Goal: Task Accomplishment & Management: Use online tool/utility

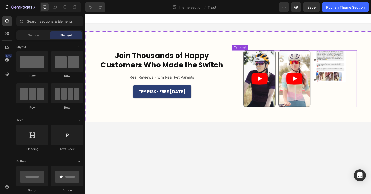
click at [357, 94] on div "Image" at bounding box center [343, 82] width 34 height 60
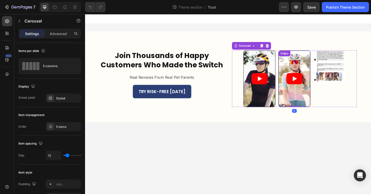
click at [311, 101] on article at bounding box center [307, 83] width 34 height 60
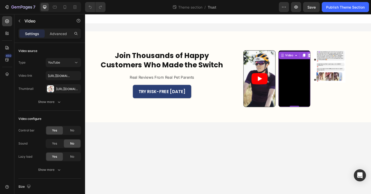
click at [322, 58] on icon at bounding box center [322, 58] width 3 height 4
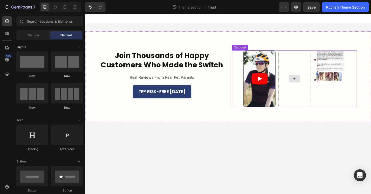
click at [306, 82] on icon at bounding box center [306, 82] width 4 height 4
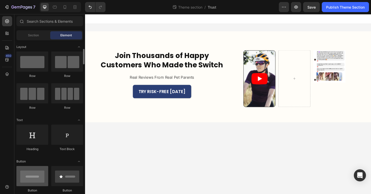
scroll to position [137, 0]
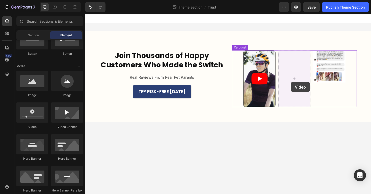
drag, startPoint x: 118, startPoint y: 124, endPoint x: 303, endPoint y: 86, distance: 188.1
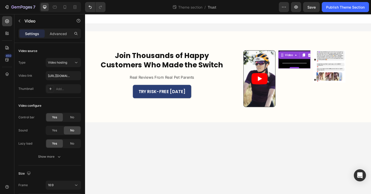
click at [307, 71] on div at bounding box center [306, 71] width 10 height 2
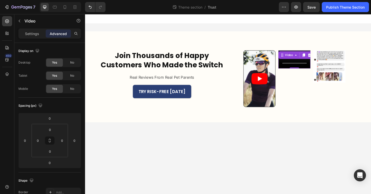
drag, startPoint x: 307, startPoint y: 71, endPoint x: 301, endPoint y: 52, distance: 19.5
click at [300, 53] on div "Video 0" at bounding box center [307, 61] width 34 height 19
drag, startPoint x: 307, startPoint y: 71, endPoint x: 309, endPoint y: 81, distance: 10.6
click at [309, 81] on div "Video 47" at bounding box center [307, 82] width 34 height 60
type input "42"
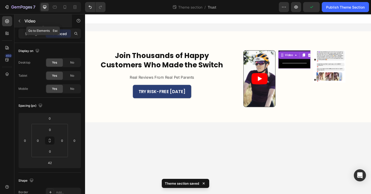
click at [20, 22] on icon "button" at bounding box center [19, 21] width 4 height 4
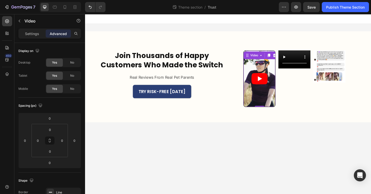
click at [279, 66] on article at bounding box center [270, 83] width 34 height 60
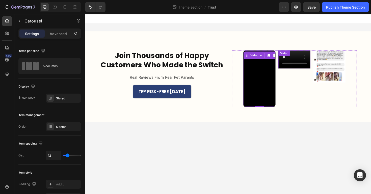
click at [311, 98] on div "Video" at bounding box center [307, 82] width 34 height 60
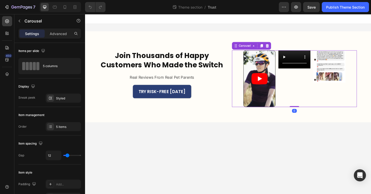
click at [317, 83] on div "Video" at bounding box center [307, 82] width 34 height 60
click at [280, 75] on article at bounding box center [270, 83] width 34 height 60
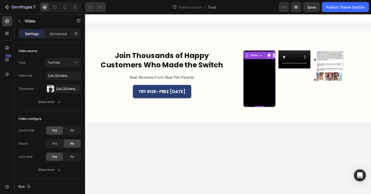
click at [285, 58] on icon at bounding box center [285, 58] width 4 height 4
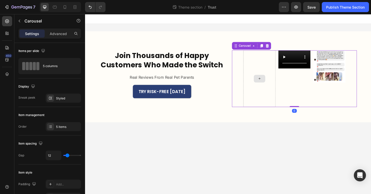
click at [268, 76] on div at bounding box center [269, 82] width 34 height 60
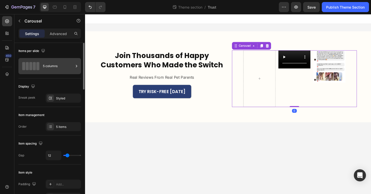
click at [61, 69] on div "5 columns" at bounding box center [58, 66] width 31 height 12
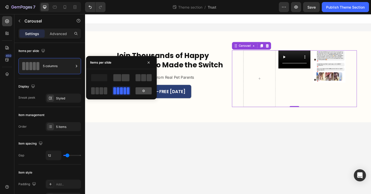
click at [139, 90] on div at bounding box center [143, 90] width 16 height 7
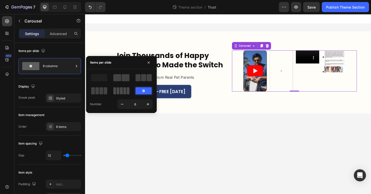
click at [127, 89] on span at bounding box center [128, 90] width 3 height 7
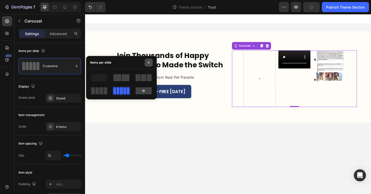
click at [148, 63] on icon "button" at bounding box center [149, 62] width 2 height 2
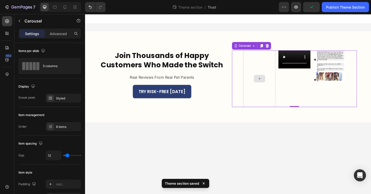
click at [270, 72] on div at bounding box center [269, 82] width 34 height 60
click at [270, 80] on icon at bounding box center [269, 82] width 4 height 4
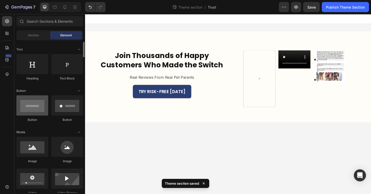
scroll to position [72, 0]
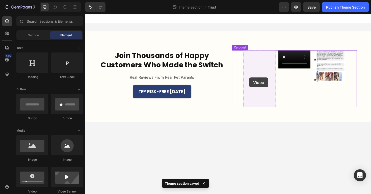
drag, startPoint x: 123, startPoint y: 191, endPoint x: 264, endPoint y: 83, distance: 177.0
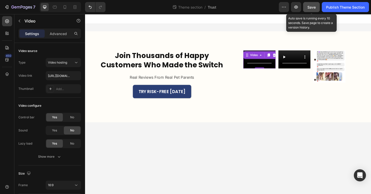
click at [314, 7] on span "Save" at bounding box center [311, 7] width 8 height 4
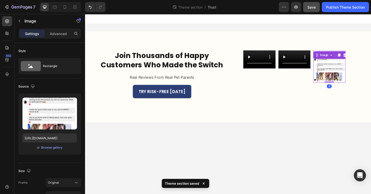
click at [340, 76] on img at bounding box center [343, 69] width 34 height 34
click at [359, 58] on icon at bounding box center [359, 58] width 3 height 4
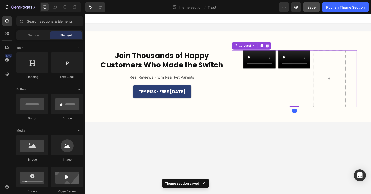
click at [367, 80] on icon "Carousel Next Arrow" at bounding box center [367, 82] width 7 height 7
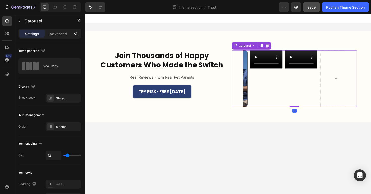
click at [331, 86] on div "Video Video Video Video" at bounding box center [306, 82] width 108 height 60
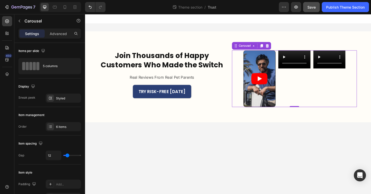
click at [349, 76] on div "Video" at bounding box center [343, 82] width 34 height 60
click at [349, 72] on div "Video" at bounding box center [343, 82] width 34 height 60
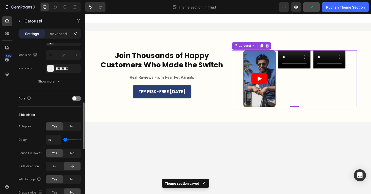
scroll to position [211, 0]
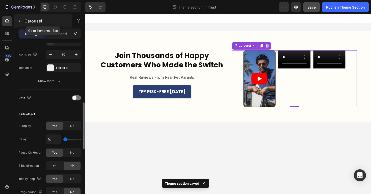
click at [20, 20] on icon "button" at bounding box center [19, 21] width 4 height 4
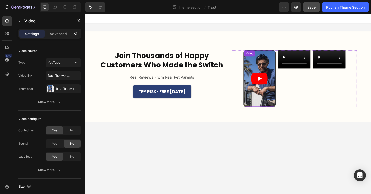
click at [283, 67] on article at bounding box center [270, 83] width 34 height 60
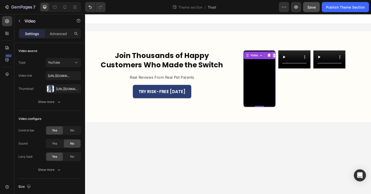
click at [284, 58] on icon at bounding box center [285, 58] width 3 height 4
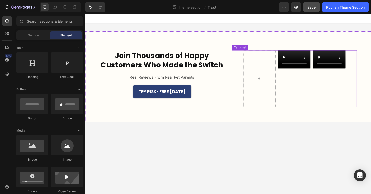
click at [244, 62] on div "Video Video Video" at bounding box center [306, 82] width 132 height 60
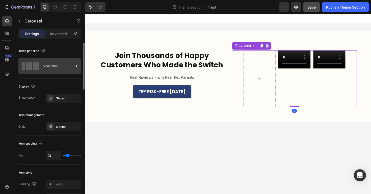
click at [40, 59] on div "5 columns" at bounding box center [49, 66] width 63 height 16
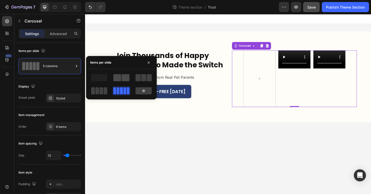
click at [119, 75] on span at bounding box center [117, 77] width 8 height 7
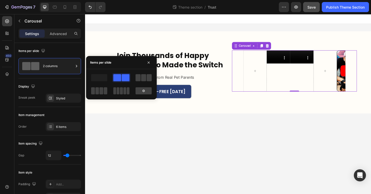
click at [296, 75] on div "Video" at bounding box center [289, 74] width 25 height 44
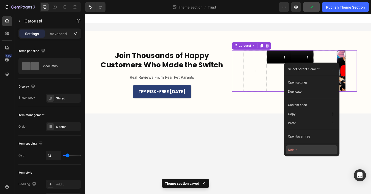
click at [301, 151] on button "Delete" at bounding box center [311, 149] width 51 height 9
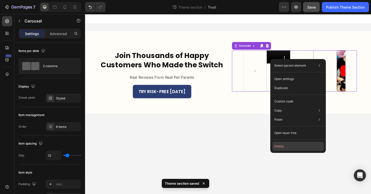
click at [283, 149] on button "Delete" at bounding box center [297, 146] width 51 height 9
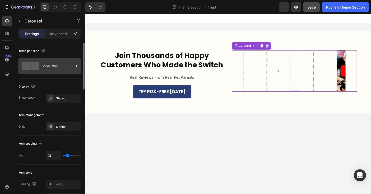
click at [47, 64] on div "2 columns" at bounding box center [58, 66] width 31 height 12
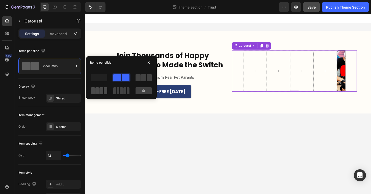
click at [127, 91] on span at bounding box center [128, 90] width 3 height 7
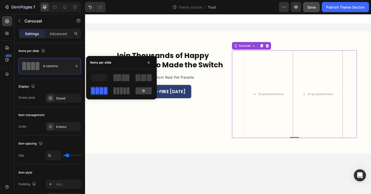
click at [127, 90] on span at bounding box center [128, 90] width 3 height 7
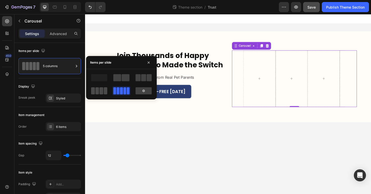
click at [104, 89] on span at bounding box center [106, 90] width 4 height 7
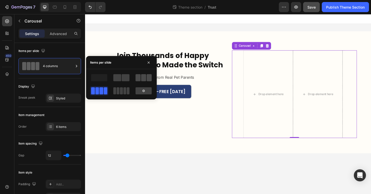
click at [142, 77] on span at bounding box center [143, 77] width 5 height 7
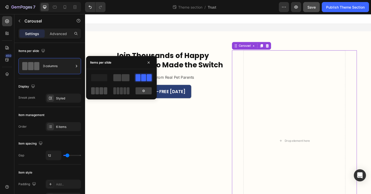
click at [127, 91] on span at bounding box center [128, 90] width 3 height 7
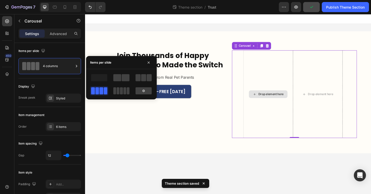
click at [274, 97] on div "Drop element here" at bounding box center [281, 99] width 27 height 4
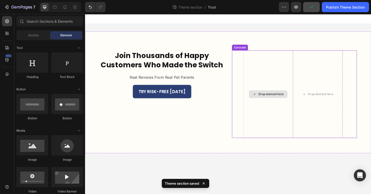
click at [274, 101] on div "Drop element here" at bounding box center [281, 99] width 27 height 4
click at [273, 97] on div "Drop element here" at bounding box center [281, 99] width 27 height 4
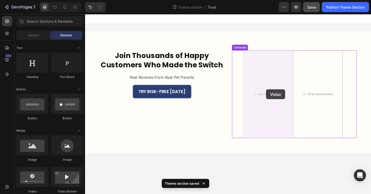
drag, startPoint x: 122, startPoint y: 198, endPoint x: 276, endPoint y: 110, distance: 176.9
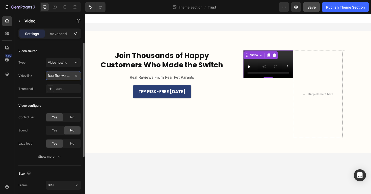
click at [70, 78] on input "[URL][DOMAIN_NAME]" at bounding box center [63, 75] width 35 height 9
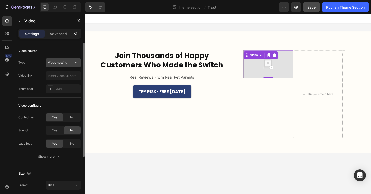
click at [71, 63] on div "Video hosting" at bounding box center [61, 62] width 26 height 5
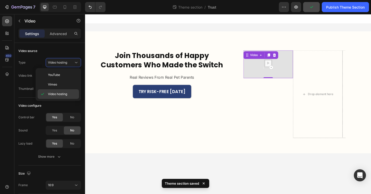
click at [67, 95] on span "Video hosting" at bounding box center [57, 94] width 19 height 5
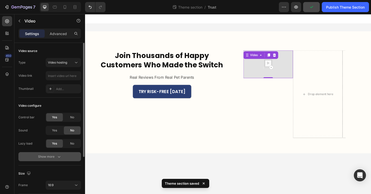
click at [50, 157] on div "Show more" at bounding box center [49, 156] width 23 height 5
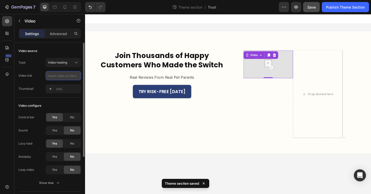
click at [67, 79] on input "text" at bounding box center [63, 75] width 35 height 9
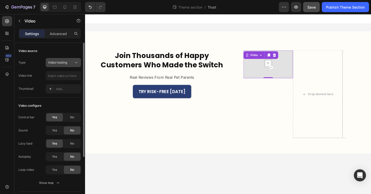
click at [71, 65] on button "Video hosting" at bounding box center [63, 62] width 35 height 9
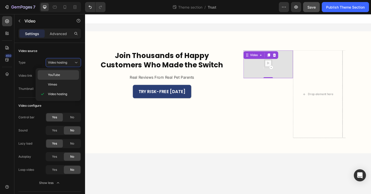
click at [71, 73] on p "YouTube" at bounding box center [62, 75] width 29 height 5
type input "[URL][DOMAIN_NAME]"
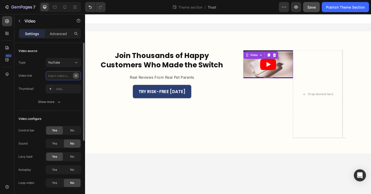
scroll to position [0, 0]
click at [69, 83] on div "Type YouTube Video link Thumbnail Add..." at bounding box center [49, 75] width 63 height 35
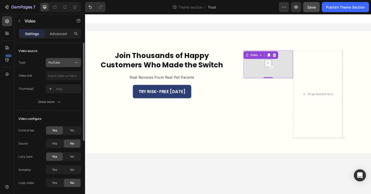
click at [58, 63] on span "YouTube" at bounding box center [54, 63] width 12 height 4
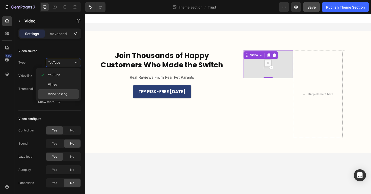
click at [64, 91] on div "Video hosting" at bounding box center [58, 94] width 41 height 10
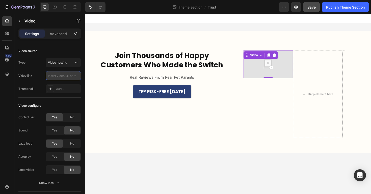
click at [60, 75] on input "text" at bounding box center [63, 75] width 35 height 9
paste input "[URL][DOMAIN_NAME]"
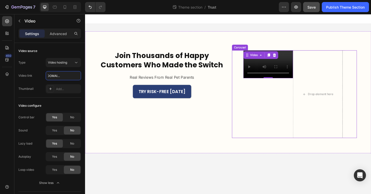
type input "[URL][DOMAIN_NAME]"
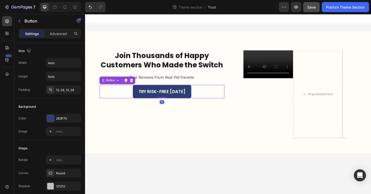
click at [230, 99] on div "TRY RISK-FREE [DATE] Button 0" at bounding box center [166, 96] width 132 height 14
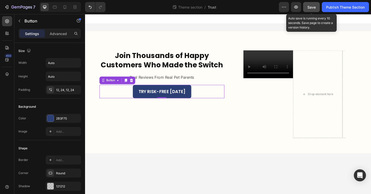
drag, startPoint x: 312, startPoint y: 3, endPoint x: 229, endPoint y: 39, distance: 90.1
click at [312, 3] on button "Save" at bounding box center [311, 7] width 17 height 10
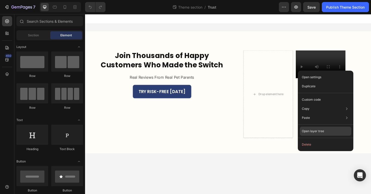
click at [320, 132] on p "Open layer tree" at bounding box center [313, 131] width 22 height 5
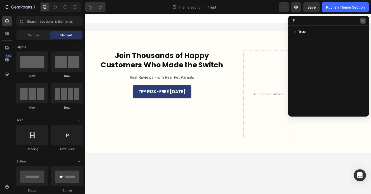
click at [365, 21] on button "button" at bounding box center [363, 21] width 6 height 6
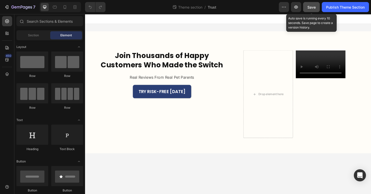
click at [315, 7] on button "Save" at bounding box center [311, 7] width 17 height 10
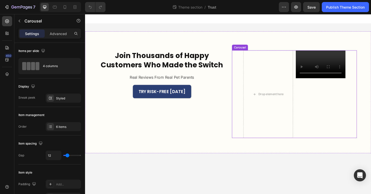
click at [309, 97] on div "Video" at bounding box center [334, 98] width 52 height 93
click at [285, 85] on div "Drop element here" at bounding box center [278, 98] width 52 height 93
click at [285, 93] on div "Drop element here" at bounding box center [278, 98] width 52 height 93
click at [283, 94] on div "Drop element here" at bounding box center [278, 98] width 52 height 93
click at [283, 104] on div "Drop element here" at bounding box center [278, 98] width 52 height 93
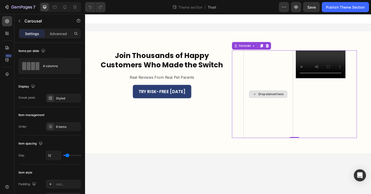
click at [284, 94] on div "Drop element here" at bounding box center [278, 98] width 52 height 93
click at [283, 98] on div "Drop element here" at bounding box center [281, 99] width 27 height 4
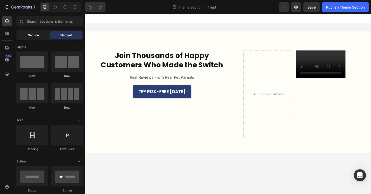
click at [36, 36] on span "Section" at bounding box center [33, 35] width 11 height 5
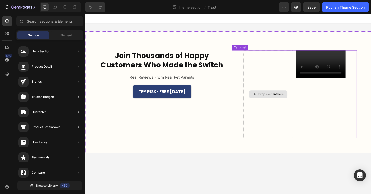
click at [264, 98] on icon at bounding box center [264, 99] width 4 height 4
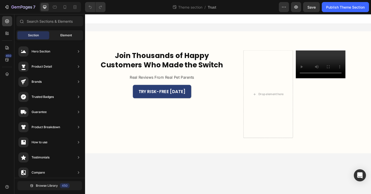
click at [70, 35] on span "Element" at bounding box center [66, 35] width 12 height 5
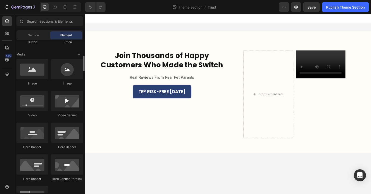
scroll to position [148, 0]
drag, startPoint x: 36, startPoint y: 110, endPoint x: 33, endPoint y: 102, distance: 8.5
click at [33, 102] on div at bounding box center [32, 101] width 32 height 20
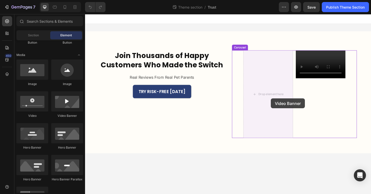
drag, startPoint x: 142, startPoint y: 118, endPoint x: 277, endPoint y: 100, distance: 136.4
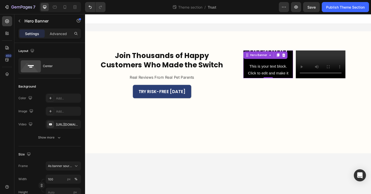
click at [253, 64] on div "Click here to edit heading Heading This is your text block. Click to edit and m…" at bounding box center [278, 67] width 52 height 137
click at [293, 58] on div at bounding box center [295, 57] width 6 height 6
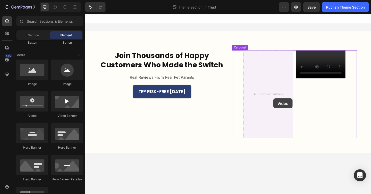
drag, startPoint x: 105, startPoint y: 120, endPoint x: 284, endPoint y: 103, distance: 179.6
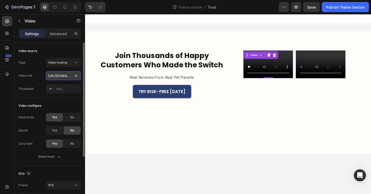
click at [69, 75] on input "[URL][DOMAIN_NAME]" at bounding box center [63, 75] width 35 height 9
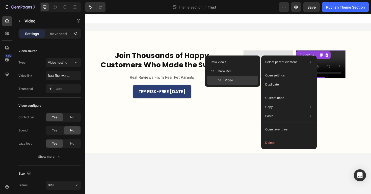
click at [300, 62] on div "Select parent element Row 2 cols Carousel Video" at bounding box center [288, 62] width 51 height 9
click at [251, 80] on div "Video" at bounding box center [232, 80] width 51 height 9
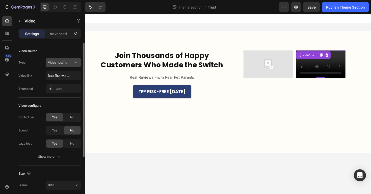
click at [70, 65] on div "Video hosting" at bounding box center [61, 62] width 26 height 5
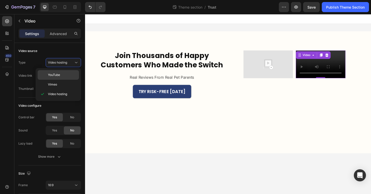
click at [68, 73] on p "YouTube" at bounding box center [62, 75] width 29 height 5
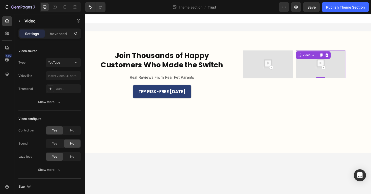
click at [335, 70] on img at bounding box center [334, 67] width 52 height 30
click at [336, 70] on img at bounding box center [334, 67] width 52 height 30
click at [61, 74] on input "text" at bounding box center [63, 75] width 35 height 9
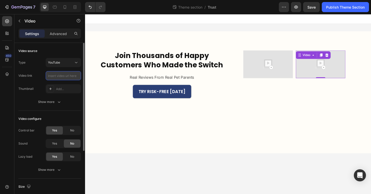
paste input "[URL][DOMAIN_NAME]"
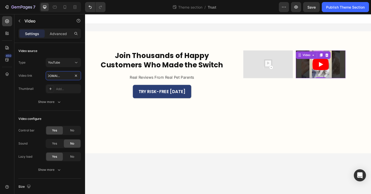
type input "[URL][DOMAIN_NAME]"
click at [328, 71] on icon "Play" at bounding box center [334, 67] width 17 height 12
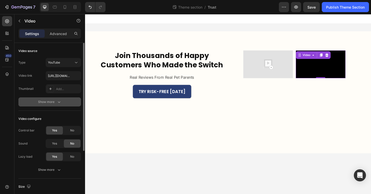
click at [60, 99] on button "Show more" at bounding box center [49, 101] width 63 height 9
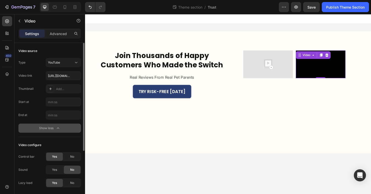
click at [52, 127] on div "Show less" at bounding box center [49, 128] width 21 height 5
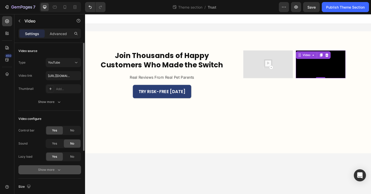
click at [49, 172] on button "Show more" at bounding box center [49, 169] width 63 height 9
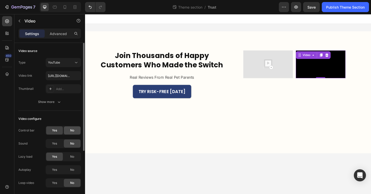
click at [70, 130] on span "No" at bounding box center [72, 130] width 4 height 5
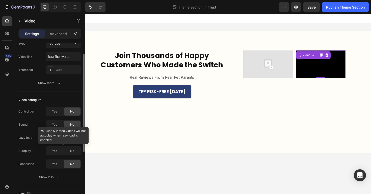
click at [53, 150] on div at bounding box center [63, 150] width 35 height 9
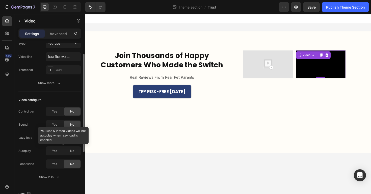
click at [53, 150] on div at bounding box center [63, 150] width 35 height 9
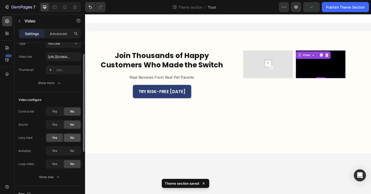
click at [77, 140] on div "No" at bounding box center [72, 138] width 17 height 8
click at [55, 152] on span "Yes" at bounding box center [54, 151] width 5 height 5
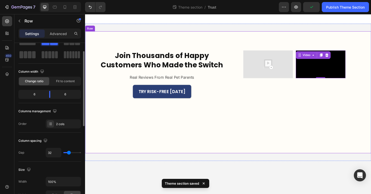
click at [239, 118] on div "Join Thousands of Happy Customers Who Made the Switch Heading Real Reviews From…" at bounding box center [236, 96] width 303 height 129
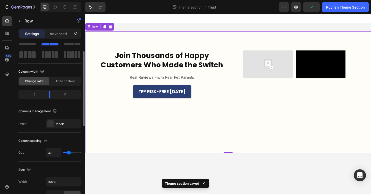
scroll to position [0, 0]
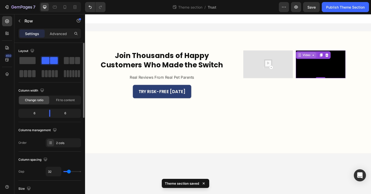
click at [313, 55] on div "Video" at bounding box center [319, 57] width 20 height 6
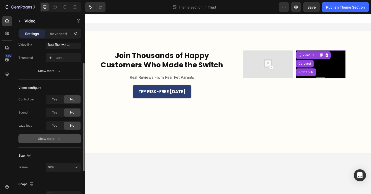
click at [52, 138] on div "Show more" at bounding box center [49, 138] width 23 height 5
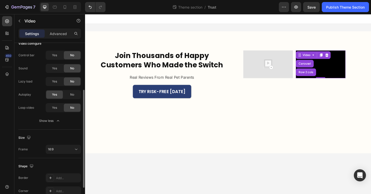
scroll to position [81, 0]
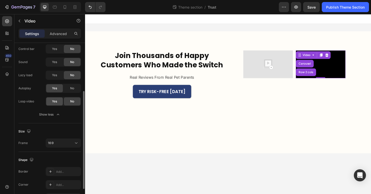
click at [54, 102] on span "Yes" at bounding box center [54, 101] width 5 height 5
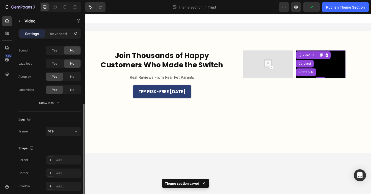
scroll to position [97, 0]
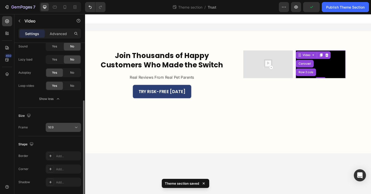
click at [62, 124] on button "16:9" at bounding box center [63, 127] width 35 height 9
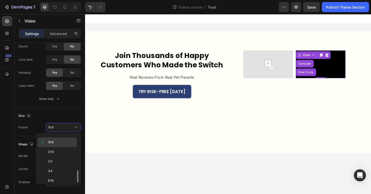
scroll to position [49, 0]
click at [56, 175] on span "Custom" at bounding box center [53, 177] width 11 height 5
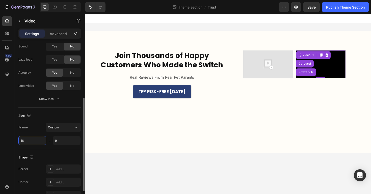
click at [36, 139] on input "16" at bounding box center [32, 140] width 28 height 9
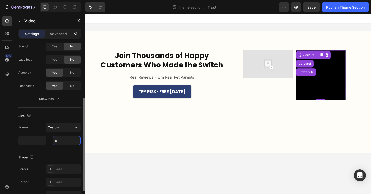
type input "9"
click at [61, 140] on input "9" at bounding box center [67, 140] width 28 height 9
type input "15"
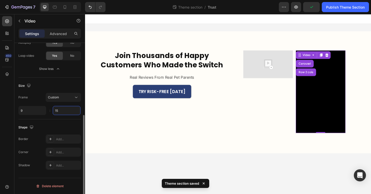
scroll to position [127, 0]
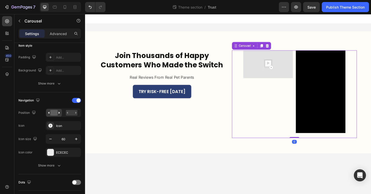
click at [301, 101] on div "Video" at bounding box center [278, 98] width 52 height 93
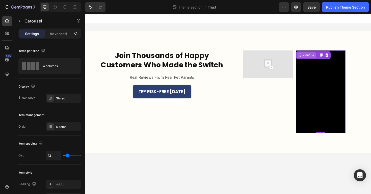
click at [313, 56] on div "Video" at bounding box center [319, 57] width 20 height 6
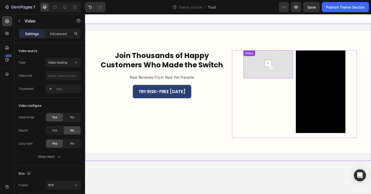
click at [283, 72] on img at bounding box center [278, 67] width 52 height 30
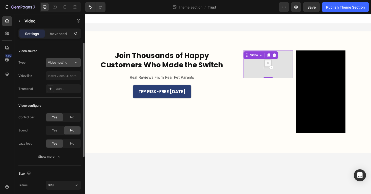
click at [66, 63] on span "Video hosting" at bounding box center [57, 63] width 19 height 4
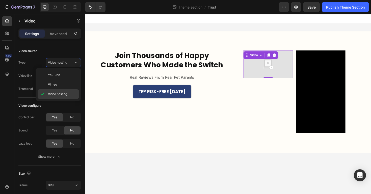
click at [68, 96] on p "Video hosting" at bounding box center [62, 94] width 29 height 5
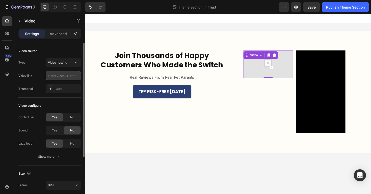
click at [63, 75] on input "text" at bounding box center [63, 75] width 35 height 9
paste input "https://admin.shopify.com/store/wv2nbc-ar/content/files/30149560303802?selected…"
type input "https://admin.shopify.com/store/wv2nbc-ar/content/files/30149560303802?selected…"
paste input "https://cdn.shopify.com/videos/c/o/v/40548ef1f12748819281db86e3084432.mp4"
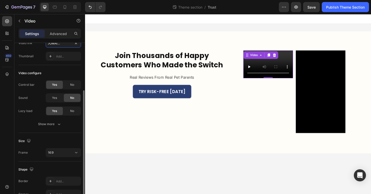
scroll to position [66, 0]
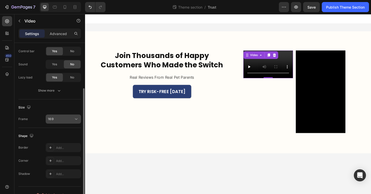
type input "https://cdn.shopify.com/videos/c/o/v/40548ef1f12748819281db86e3084432.mp4"
click at [60, 122] on button "16:9" at bounding box center [63, 118] width 35 height 9
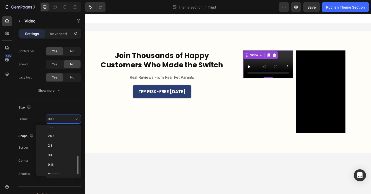
scroll to position [49, 0]
click at [58, 167] on span "Custom" at bounding box center [53, 169] width 11 height 5
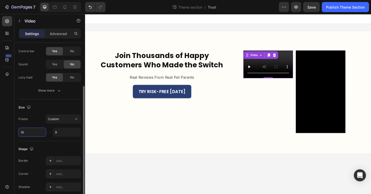
click at [37, 130] on input "16" at bounding box center [32, 132] width 28 height 9
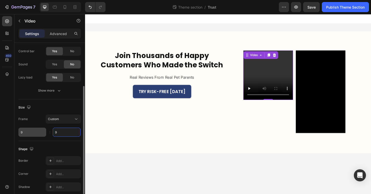
type input "9"
type input "15"
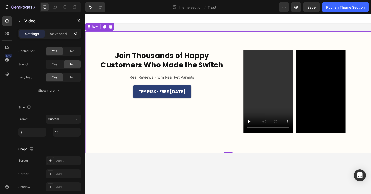
click at [153, 149] on div "Join Thousands of Happy Customers Who Made the Switch Heading Real Reviews From…" at bounding box center [236, 96] width 303 height 129
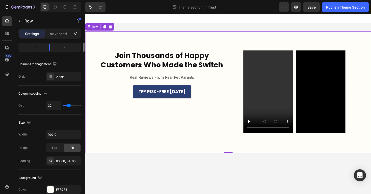
scroll to position [0, 0]
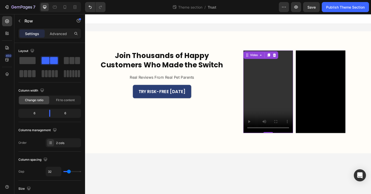
click at [274, 105] on video at bounding box center [278, 96] width 52 height 88
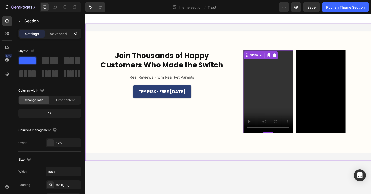
click at [252, 166] on div "Join Thousands of Happy Customers Who Made the Switch Heading Real Reviews From…" at bounding box center [236, 96] width 303 height 145
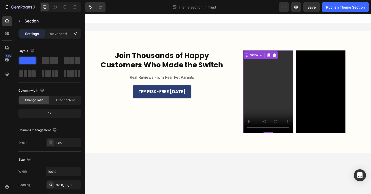
click at [274, 106] on video at bounding box center [278, 96] width 52 height 88
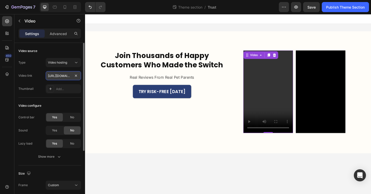
click at [65, 76] on input "https://cdn.shopify.com/videos/c/o/v/40548ef1f12748819281db86e3084432.mp4" at bounding box center [63, 75] width 35 height 9
paste input "https://cdn.shopify.com/videos/c/o/v/edce20c8cccb48d6a0738991379f9df3.mp4"
type input "https://cdn.shopify.com/videos/c/o/v/edce20c8cccb48d6a0738991379f9df3.mp4"
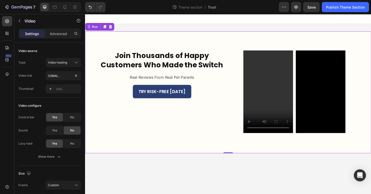
click at [124, 135] on div "Join Thousands of Happy Customers Who Made the Switch Heading Real Reviews From…" at bounding box center [166, 98] width 132 height 93
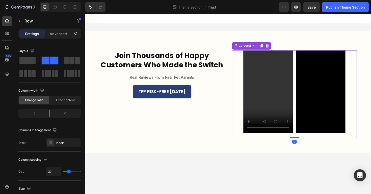
click at [260, 143] on div "Video" at bounding box center [278, 98] width 52 height 93
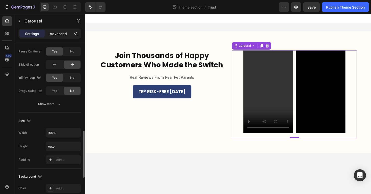
click at [57, 36] on div "Advanced" at bounding box center [58, 34] width 25 height 8
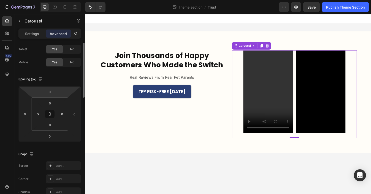
scroll to position [0, 0]
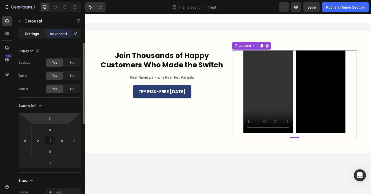
click at [32, 35] on p "Settings" at bounding box center [32, 33] width 14 height 5
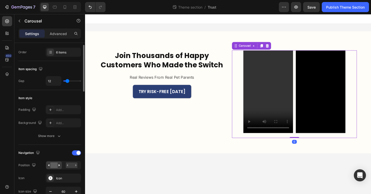
scroll to position [75, 0]
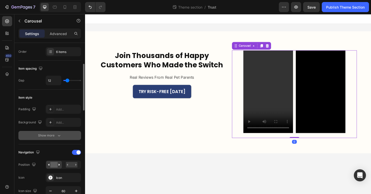
click at [56, 138] on button "Show more" at bounding box center [49, 135] width 63 height 9
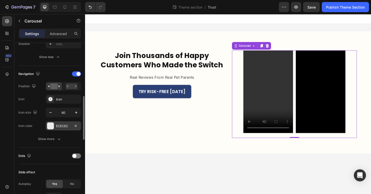
scroll to position [198, 0]
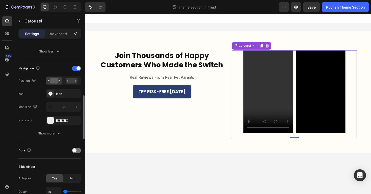
click at [251, 117] on div "Video Video Drop element here Drop element here Video Drop element here" at bounding box center [306, 98] width 132 height 93
click at [251, 108] on div "Video Video Drop element here Drop element here Video Drop element here" at bounding box center [306, 98] width 132 height 93
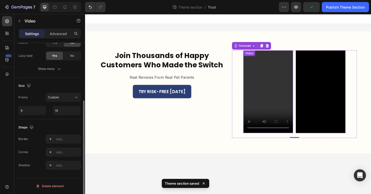
click at [253, 103] on video at bounding box center [278, 96] width 52 height 88
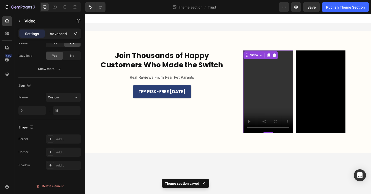
click at [59, 33] on p "Advanced" at bounding box center [58, 33] width 17 height 5
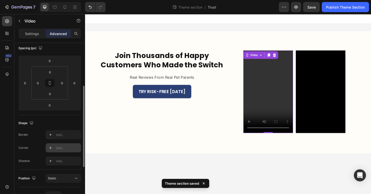
scroll to position [39, 0]
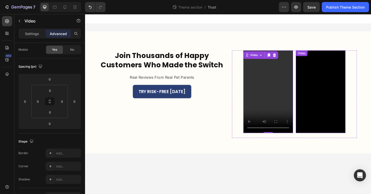
click at [313, 55] on div "Video" at bounding box center [314, 55] width 10 height 5
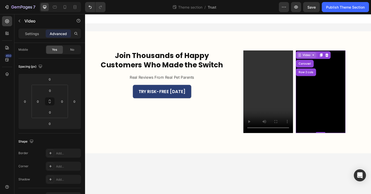
click at [312, 57] on icon at bounding box center [312, 57] width 4 height 4
click at [312, 58] on icon at bounding box center [312, 57] width 4 height 4
click at [327, 56] on icon at bounding box center [326, 57] width 4 height 4
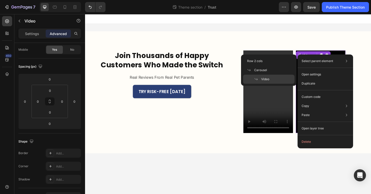
click at [304, 55] on div "Select parent element Row 2 cols Carousel Video Open settings Duplicate Custom …" at bounding box center [324, 101] width 55 height 94
click at [307, 76] on p "Open settings" at bounding box center [310, 74] width 19 height 5
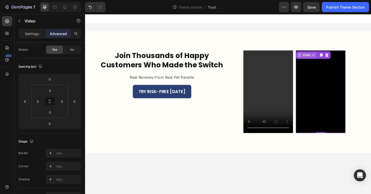
click at [317, 58] on div "Video" at bounding box center [319, 57] width 10 height 5
click at [23, 33] on div "Settings" at bounding box center [31, 34] width 25 height 8
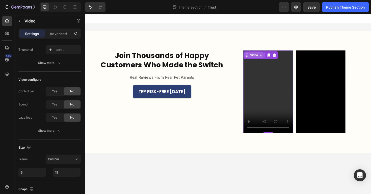
click at [258, 55] on div "Video" at bounding box center [263, 57] width 20 height 6
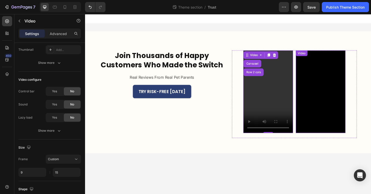
click at [314, 56] on div "Video" at bounding box center [314, 55] width 10 height 5
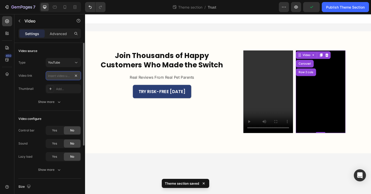
scroll to position [0, 0]
click at [76, 62] on icon at bounding box center [76, 62] width 5 height 5
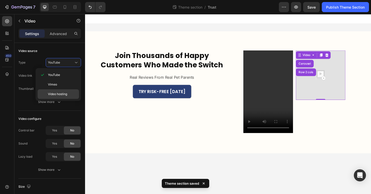
click at [68, 92] on p "Video hosting" at bounding box center [62, 94] width 29 height 5
type input "[URL][DOMAIN_NAME]"
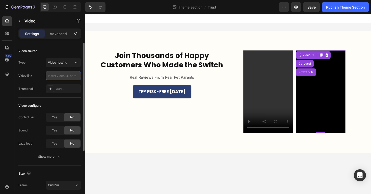
paste input "https://cdn.shopify.com/videos/c/o/v/edb486c7c87d4819886a428b423f6750.mp4"
type input "https://cdn.shopify.com/videos/c/o/v/edb486c7c87d4819886a428b423f6750.mp4"
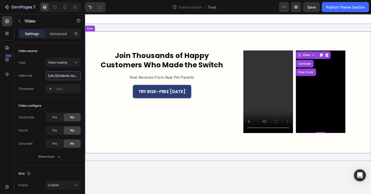
scroll to position [0, 96]
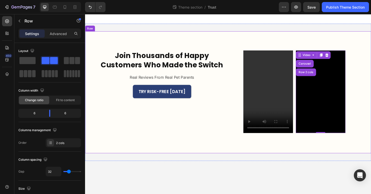
click at [190, 158] on div "Join Thousands of Happy Customers Who Made the Switch Heading Real Reviews From…" at bounding box center [236, 96] width 303 height 129
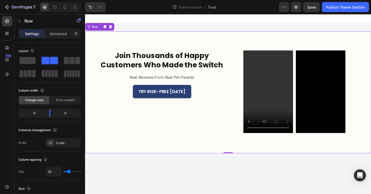
click at [329, 147] on div "Join Thousands of Happy Customers Who Made the Switch Heading Real Reviews From…" at bounding box center [236, 96] width 303 height 129
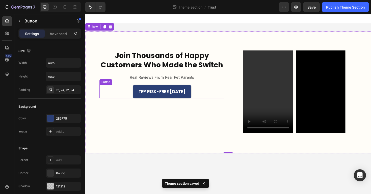
click at [229, 91] on div "TRY RISK-FREE TODAY Button" at bounding box center [166, 96] width 132 height 14
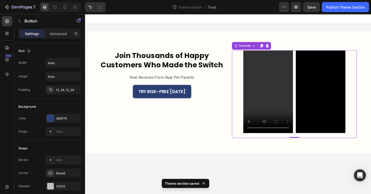
click at [245, 92] on div "Video Video Drop element here Drop element here Video Drop element here" at bounding box center [306, 98] width 132 height 93
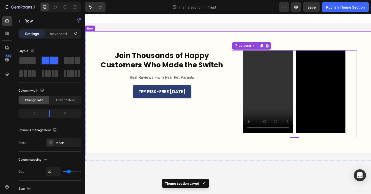
click at [236, 89] on div "Join Thousands of Happy Customers Who Made the Switch Heading Real Reviews From…" at bounding box center [236, 96] width 303 height 129
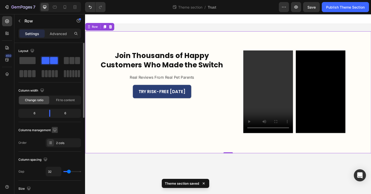
scroll to position [200, 0]
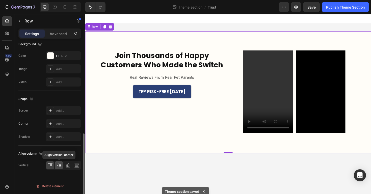
click at [57, 165] on icon at bounding box center [58, 165] width 5 height 5
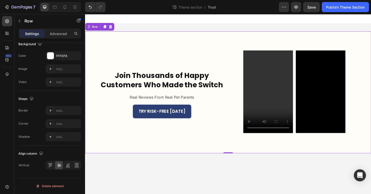
click at [133, 169] on body "Join Thousands of Happy Customers Who Made the Switch Heading Real Reviews From…" at bounding box center [236, 109] width 303 height 190
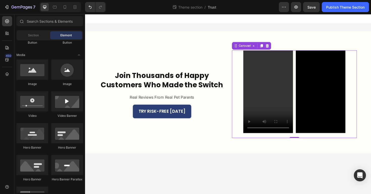
click at [366, 95] on icon "Carousel Next Arrow" at bounding box center [368, 98] width 8 height 15
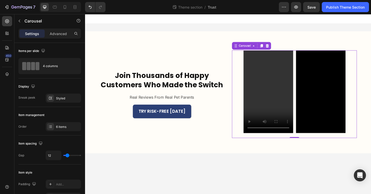
click at [366, 96] on icon "Carousel Next Arrow" at bounding box center [367, 99] width 7 height 7
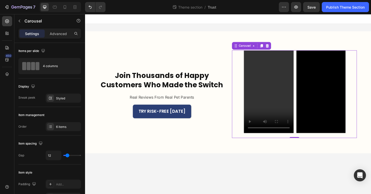
click at [366, 96] on icon "Carousel Next Arrow" at bounding box center [367, 99] width 7 height 7
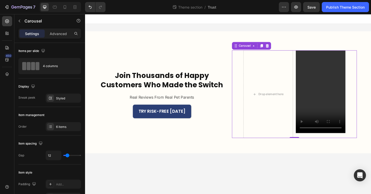
click at [244, 101] on icon "Carousel Back Arrow" at bounding box center [245, 99] width 7 height 7
click at [244, 100] on icon "Carousel Back Arrow" at bounding box center [245, 99] width 7 height 7
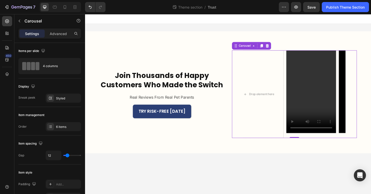
click at [367, 100] on icon "Carousel Next Arrow" at bounding box center [367, 99] width 7 height 7
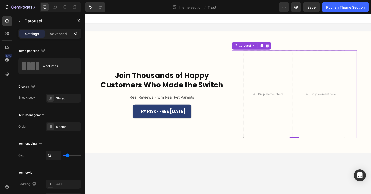
click at [367, 99] on icon "Carousel Next Arrow" at bounding box center [367, 99] width 7 height 7
